Goal: Task Accomplishment & Management: Manage account settings

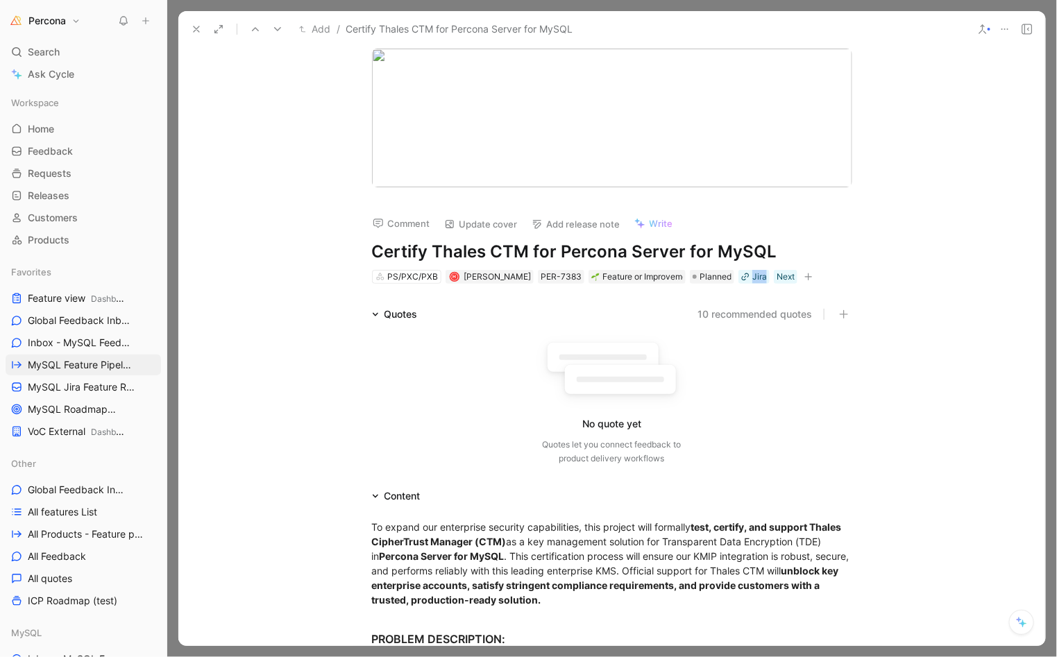
scroll to position [489, 0]
click at [191, 24] on icon at bounding box center [196, 29] width 11 height 11
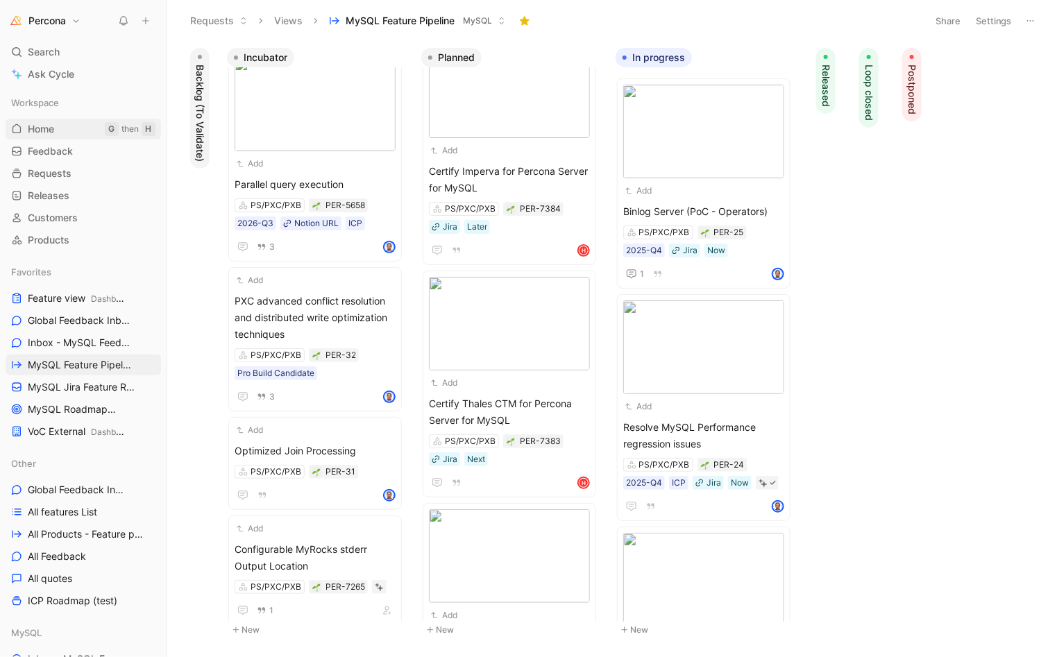
click at [22, 121] on link "Home G then H" at bounding box center [83, 129] width 155 height 21
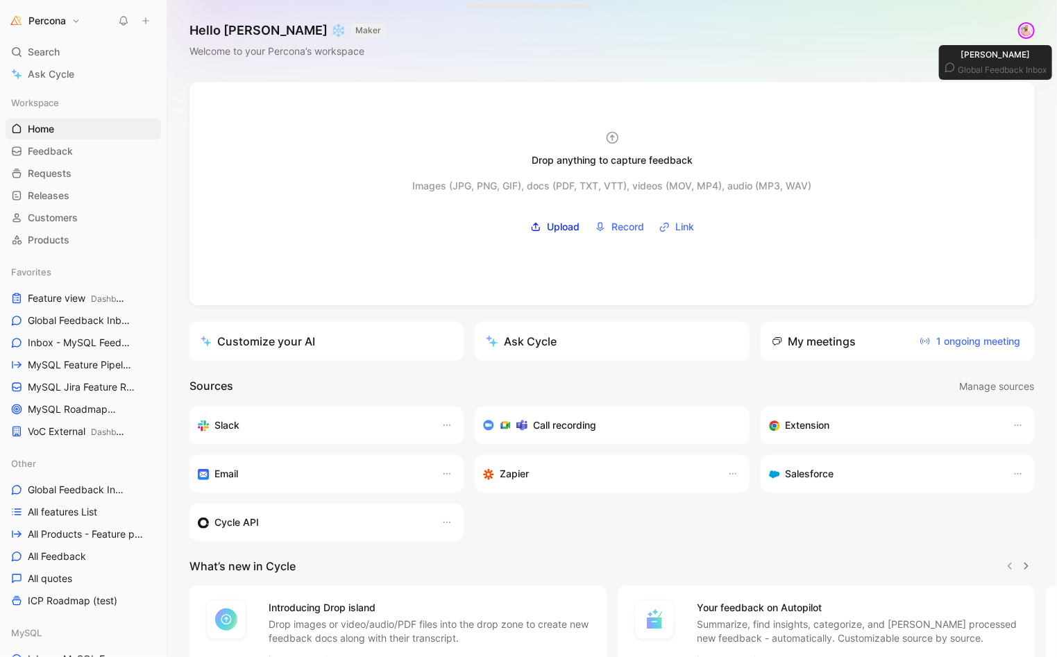
click at [1020, 33] on img at bounding box center [1027, 31] width 14 height 14
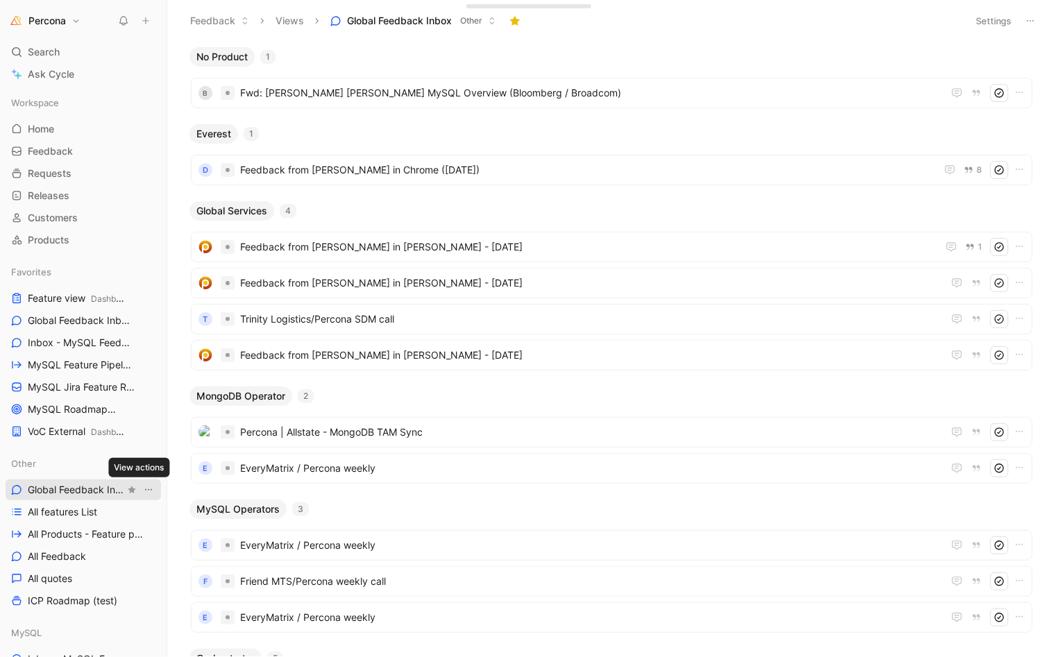
click at [143, 491] on icon "View actions" at bounding box center [148, 489] width 11 height 11
click at [144, 517] on div "Duplicate" at bounding box center [148, 515] width 104 height 17
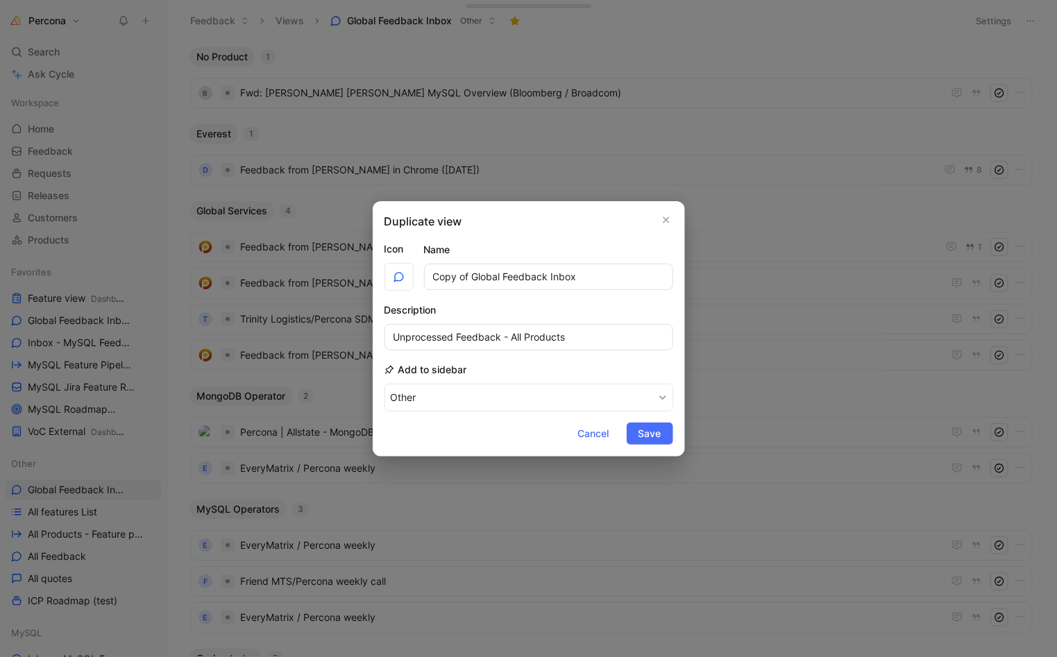
click at [438, 271] on input "Copy of Global Feedback Inbox" at bounding box center [548, 277] width 249 height 26
type input "Ungrouped Global Feedback Inbox"
click at [655, 427] on span "Save" at bounding box center [649, 433] width 23 height 17
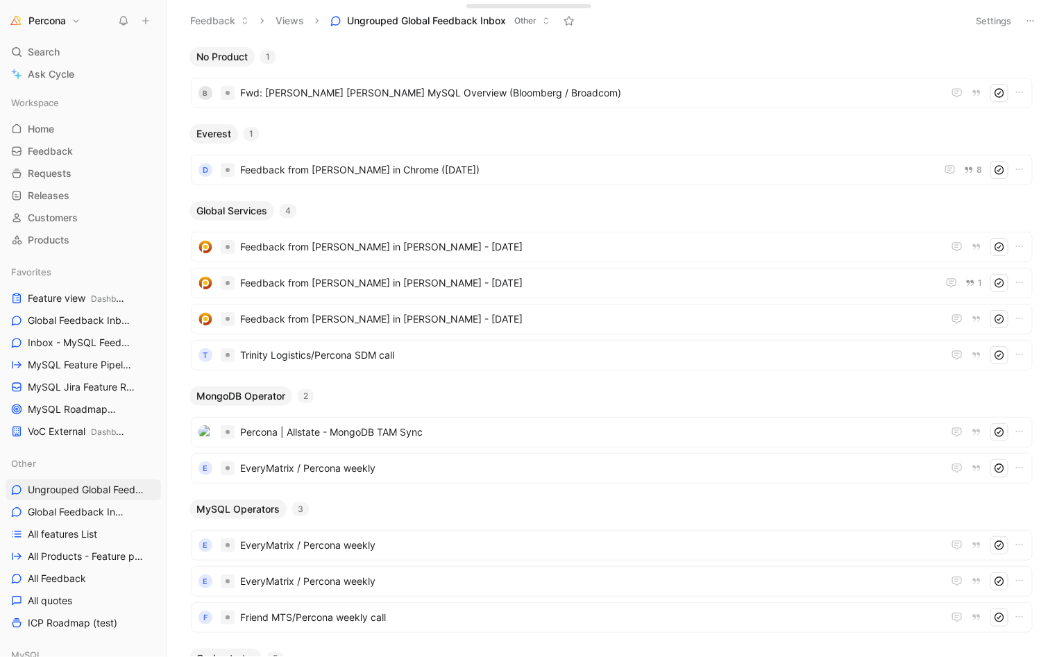
click at [993, 21] on button "Settings" at bounding box center [994, 20] width 49 height 19
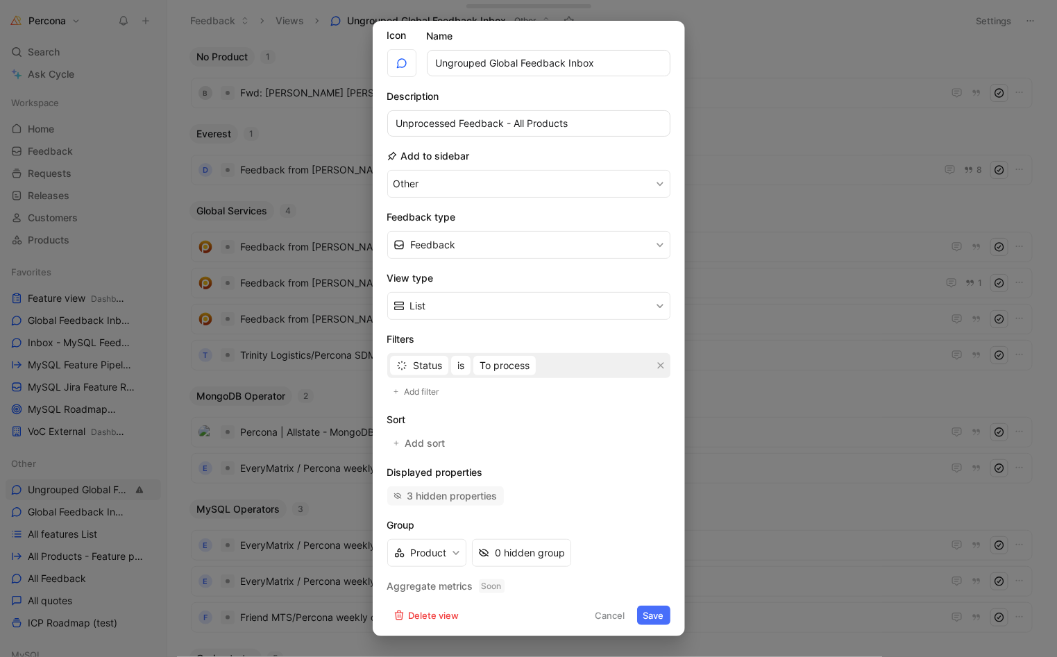
scroll to position [35, 0]
click at [440, 543] on button "Product" at bounding box center [426, 554] width 79 height 28
click at [540, 555] on div "0 hidden group" at bounding box center [530, 553] width 70 height 17
click at [430, 550] on button "Product" at bounding box center [426, 554] width 79 height 28
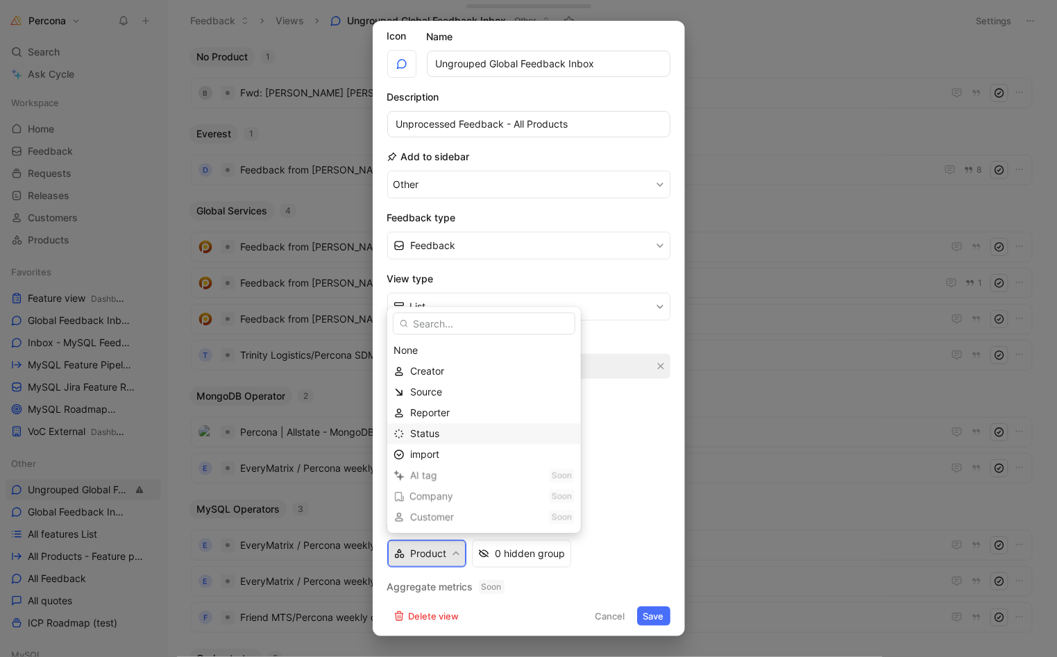
click at [432, 436] on span "Status" at bounding box center [424, 434] width 29 height 12
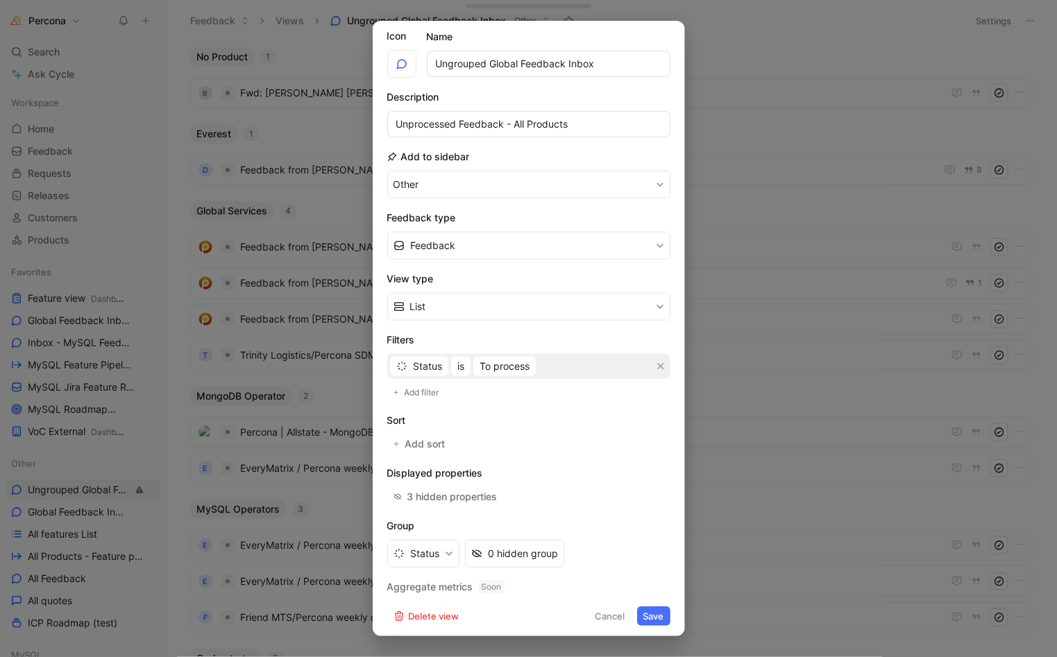
click at [645, 613] on button "Save" at bounding box center [653, 616] width 33 height 19
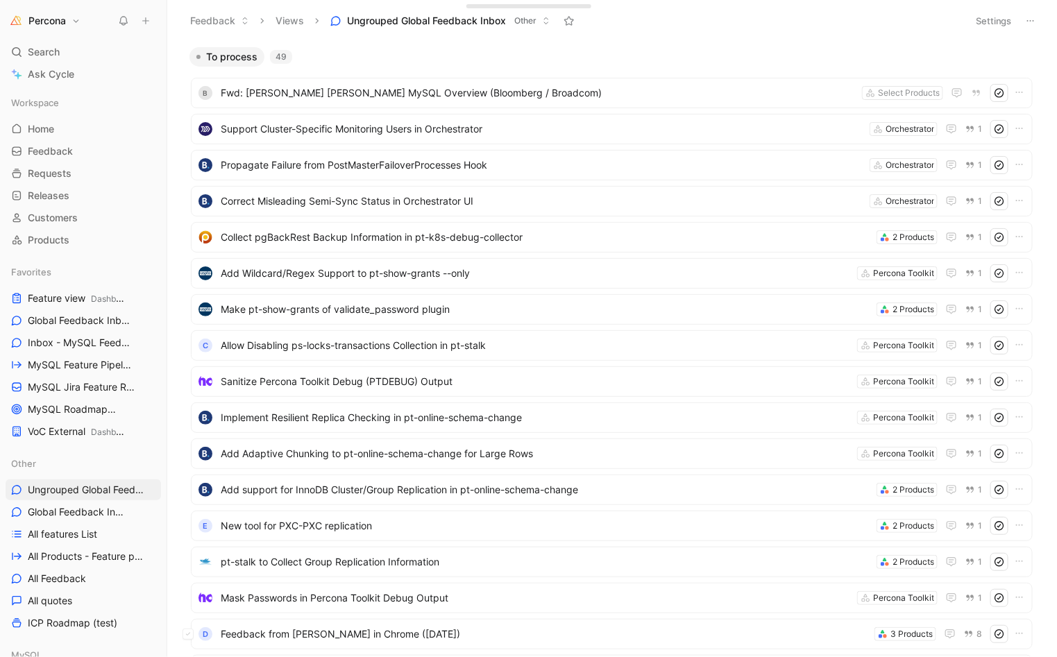
scroll to position [0, 0]
click at [988, 25] on button "Settings" at bounding box center [994, 20] width 49 height 19
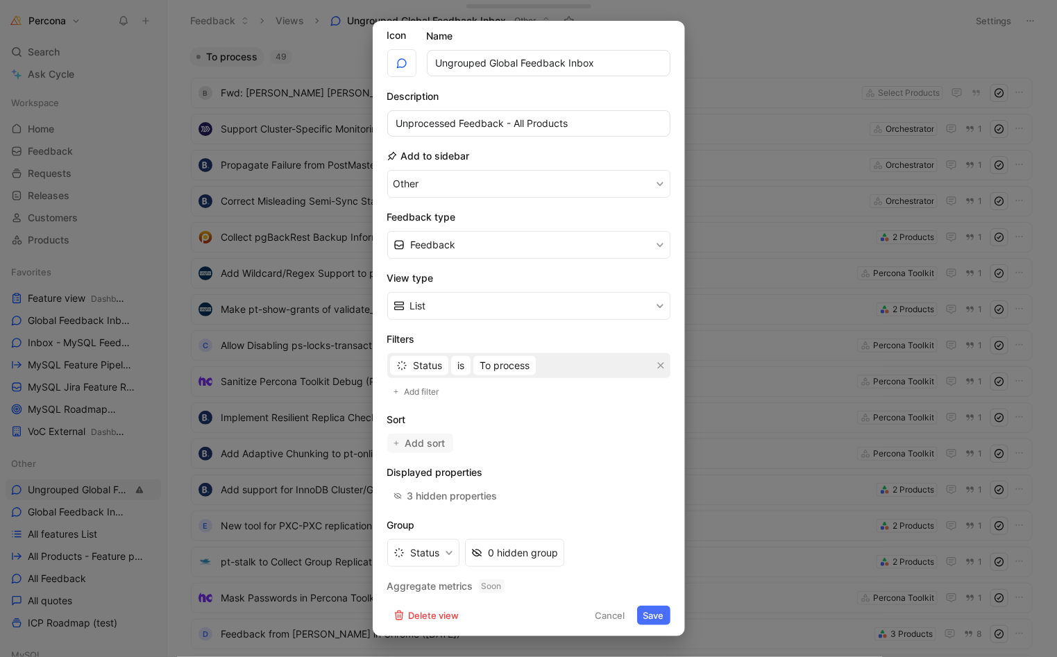
scroll to position [35, 0]
click at [428, 394] on span "Add filter" at bounding box center [422, 393] width 36 height 14
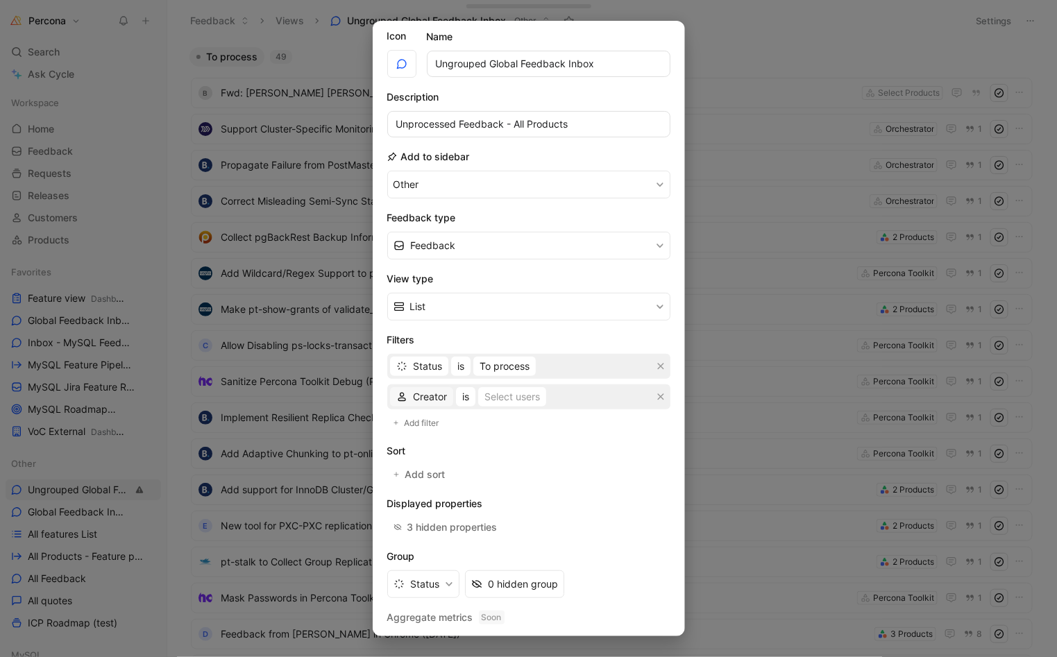
click at [428, 394] on span "Creator" at bounding box center [430, 397] width 34 height 17
click at [433, 508] on span "Source" at bounding box center [429, 506] width 32 height 12
click at [536, 394] on div "Select sources" at bounding box center [515, 397] width 67 height 17
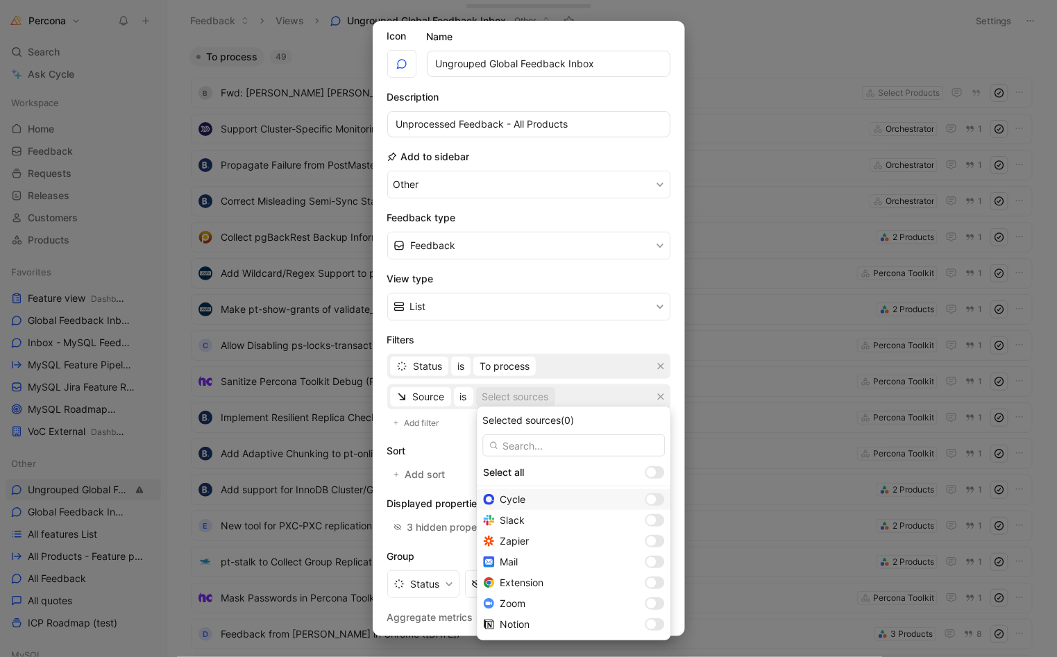
click at [661, 502] on div at bounding box center [654, 499] width 19 height 12
click at [663, 519] on div at bounding box center [654, 520] width 19 height 12
click at [654, 581] on div at bounding box center [652, 583] width 10 height 10
click at [657, 621] on div at bounding box center [652, 625] width 10 height 10
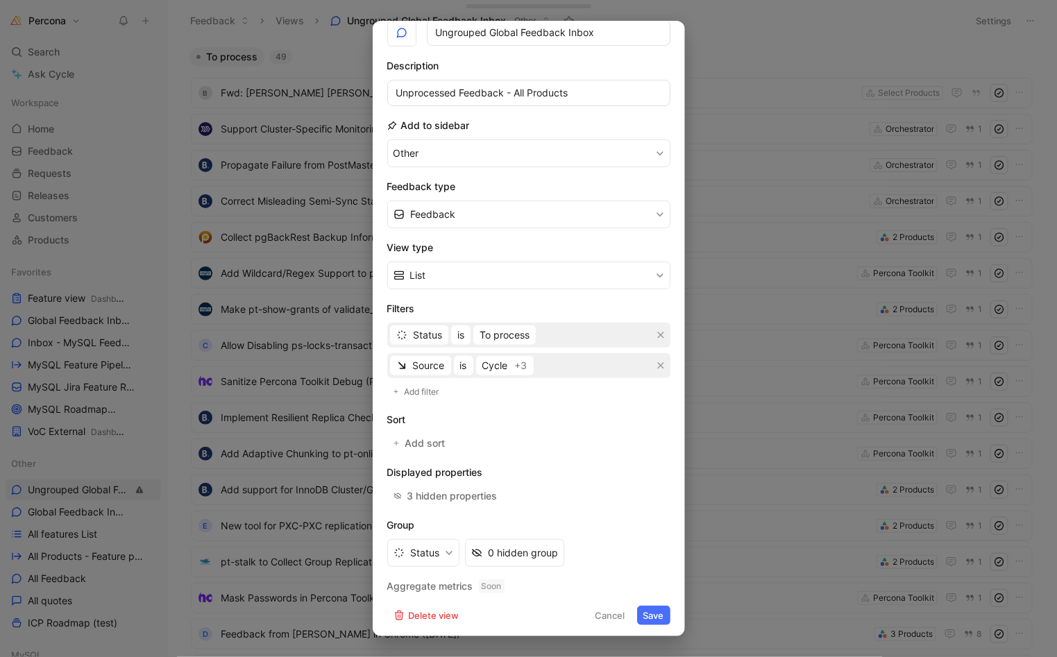
scroll to position [66, 0]
click at [646, 611] on button "Save" at bounding box center [653, 616] width 33 height 19
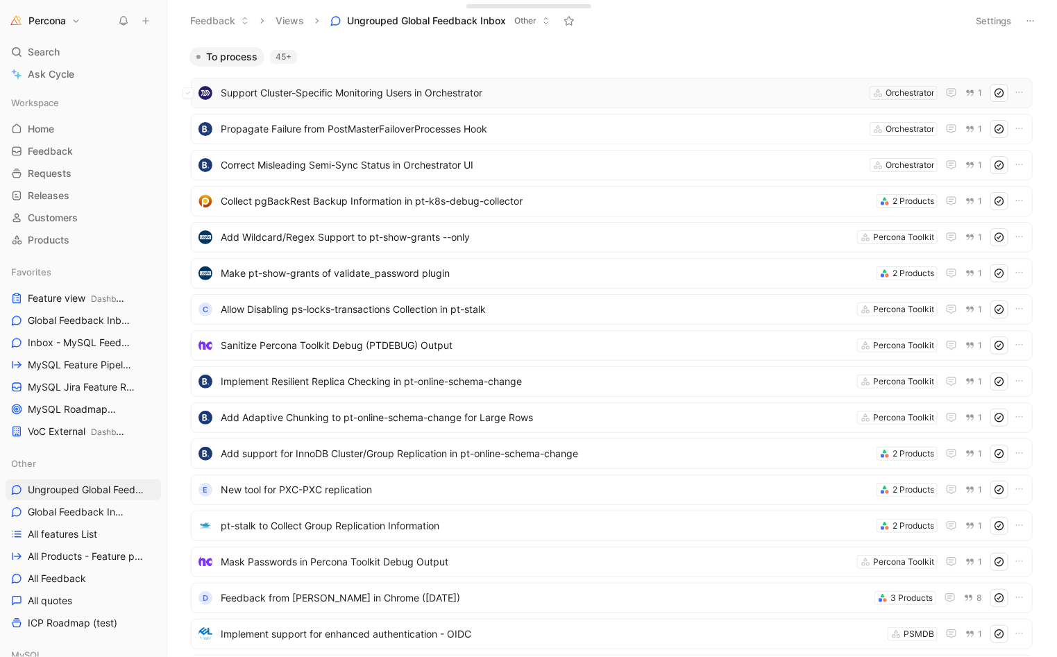
click at [324, 87] on span "Support Cluster-Specific Monitoring Users in Orchestrator" at bounding box center [542, 93] width 643 height 17
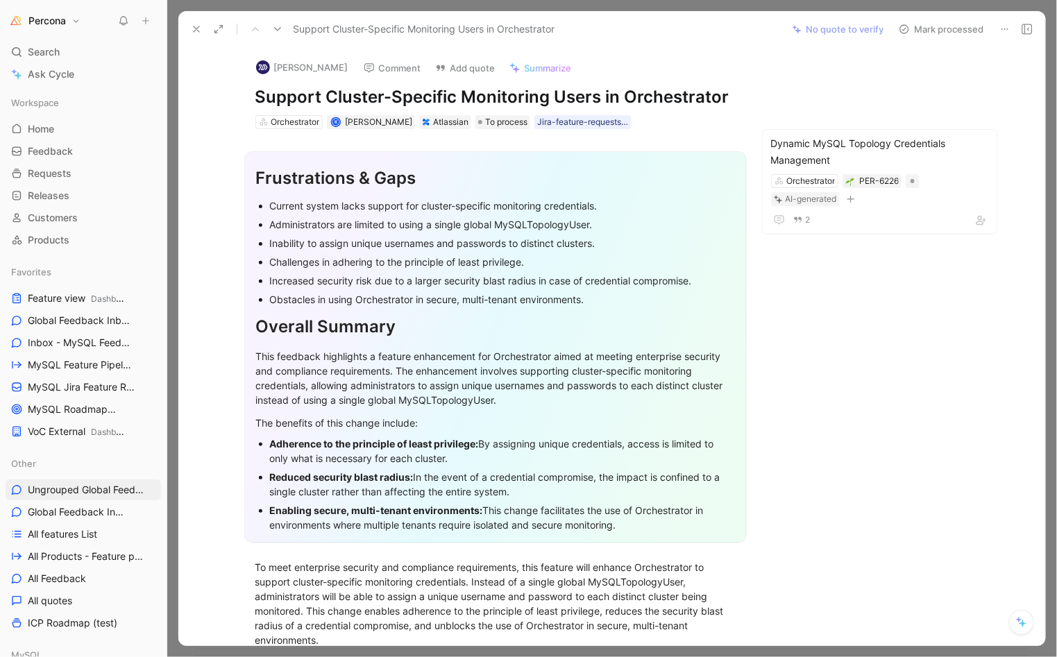
click at [193, 21] on button at bounding box center [196, 28] width 19 height 19
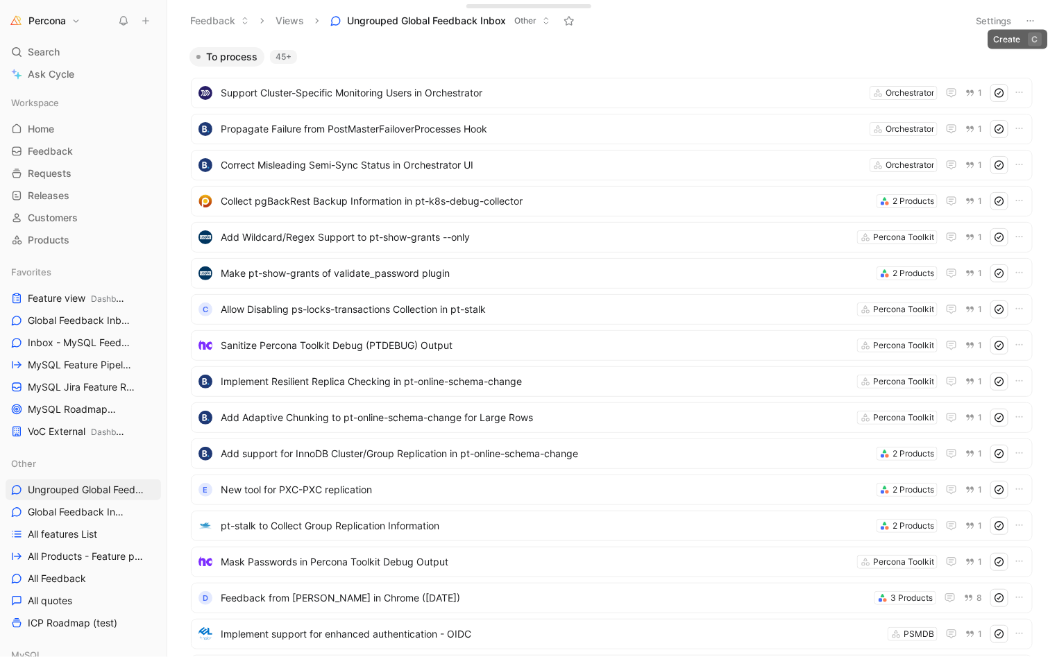
click at [995, 33] on header "Feedback Views Ungrouped Global Feedback Inbox Other Settings" at bounding box center [612, 21] width 890 height 42
click at [992, 19] on button "Settings" at bounding box center [994, 20] width 49 height 19
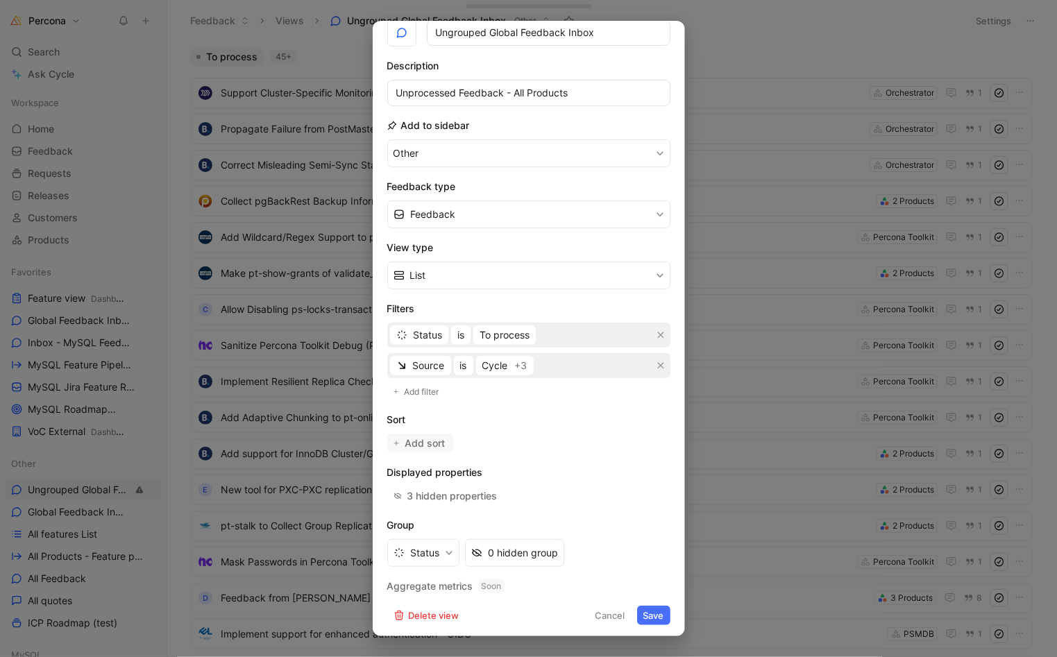
scroll to position [66, 0]
click at [432, 440] on span "Add sort" at bounding box center [426, 444] width 42 height 17
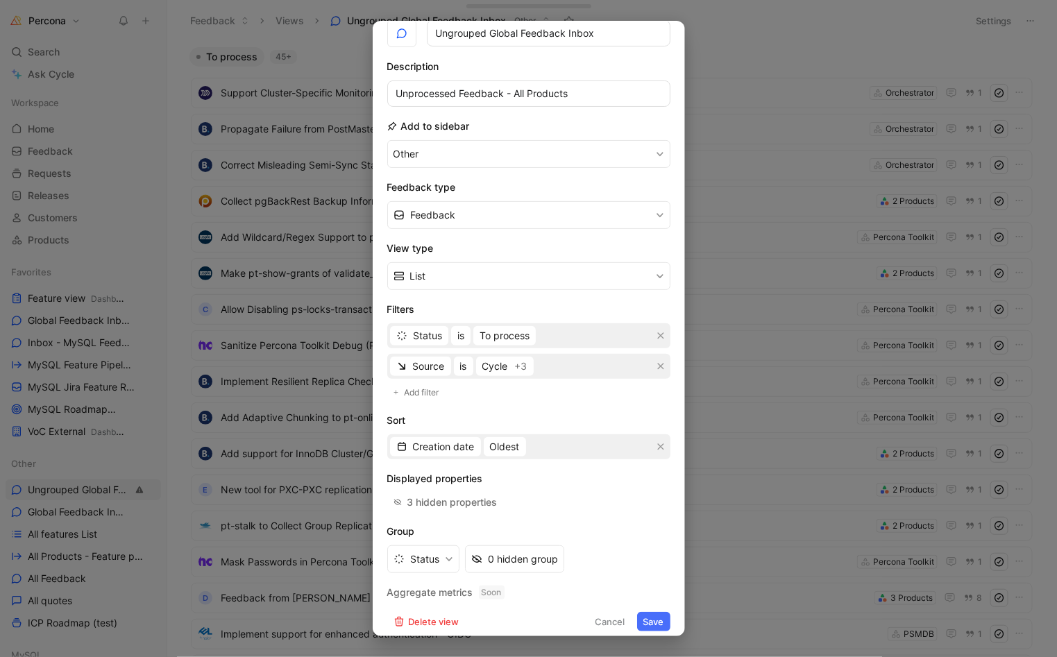
click at [432, 440] on span "Creation date" at bounding box center [444, 447] width 62 height 17
click at [494, 452] on button "Oldest" at bounding box center [505, 446] width 42 height 19
click at [505, 489] on span "Most recent" at bounding box center [518, 493] width 54 height 12
click at [641, 618] on button "Save" at bounding box center [653, 621] width 33 height 19
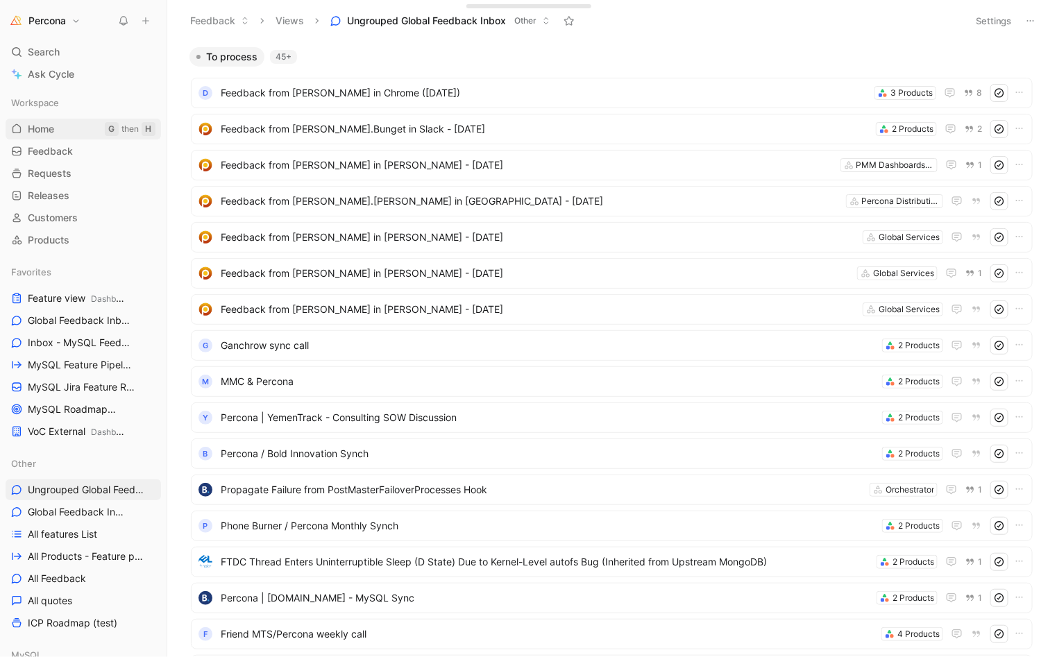
click at [38, 121] on link "Home G then H" at bounding box center [83, 129] width 155 height 21
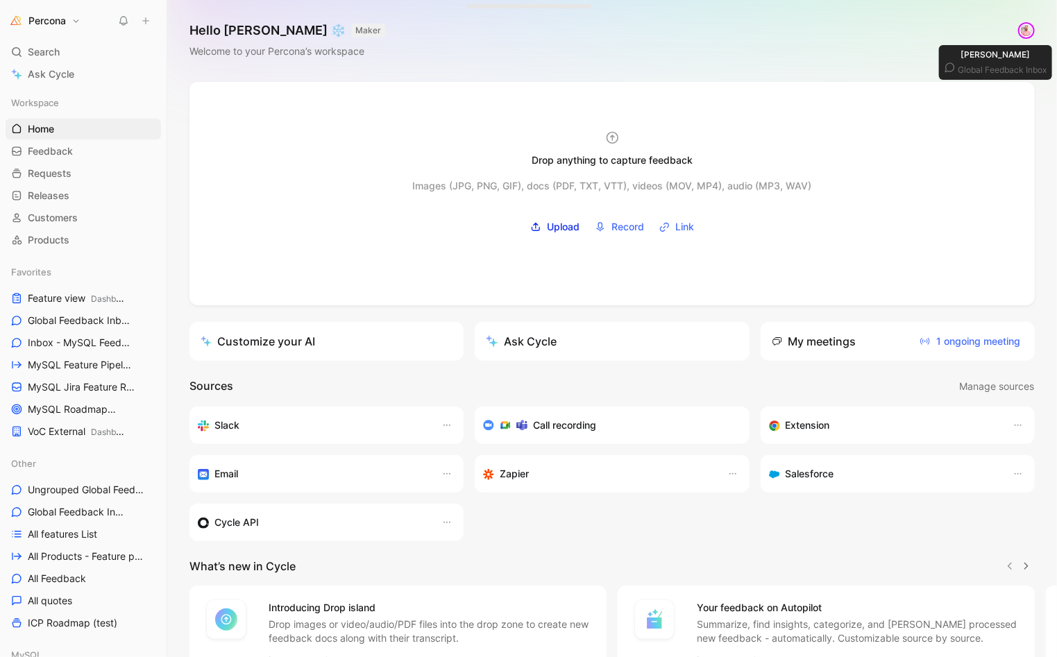
click at [1021, 30] on img at bounding box center [1027, 31] width 14 height 14
